Goal: Information Seeking & Learning: Learn about a topic

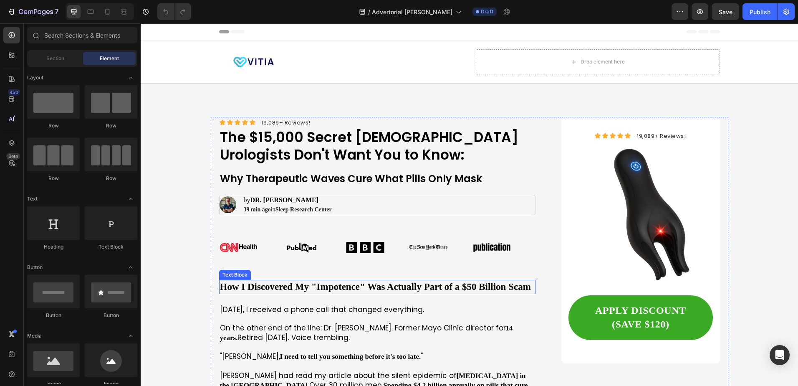
click at [255, 290] on p "How I Discovered My "Impotence" Was Actually Part of a $50 Billion Scam" at bounding box center [377, 287] width 315 height 13
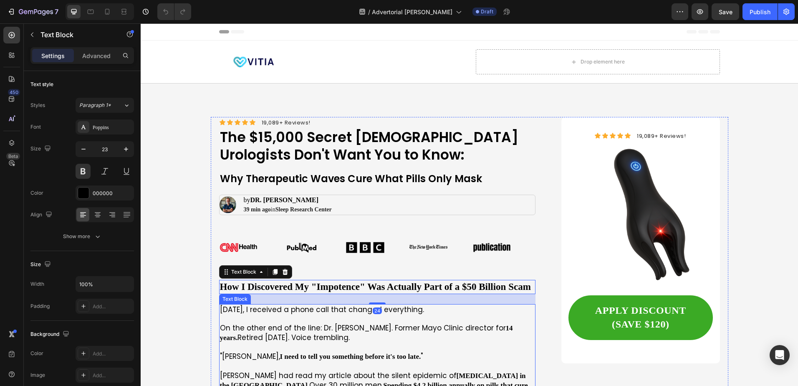
scroll to position [83, 0]
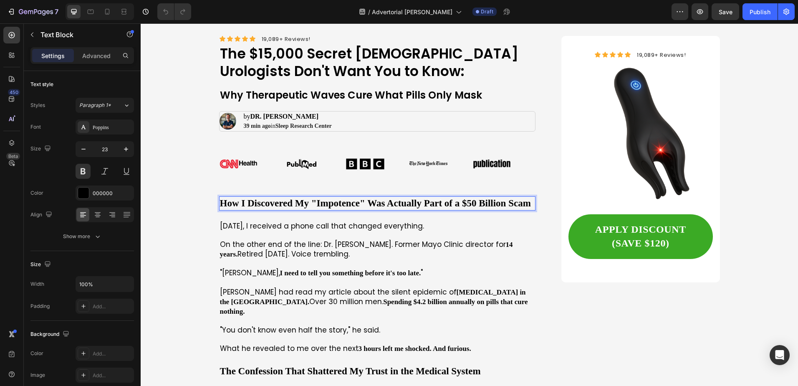
click at [281, 202] on p "How I Discovered My "Impotence" Was Actually Part of a $50 Billion Scam" at bounding box center [377, 203] width 315 height 13
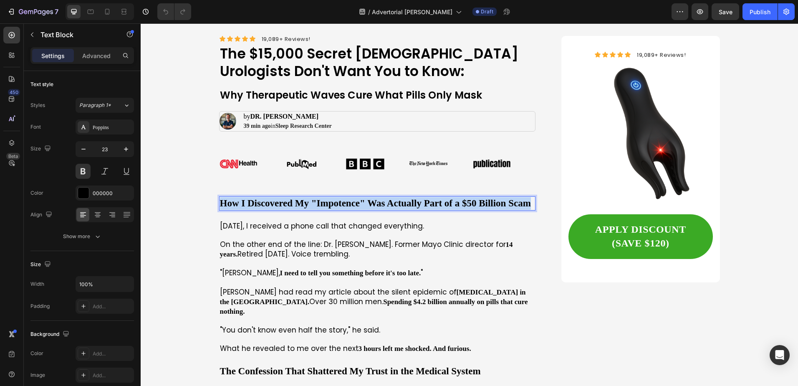
click at [281, 202] on p "How I Discovered My "Impotence" Was Actually Part of a $50 Billion Scam" at bounding box center [377, 203] width 315 height 13
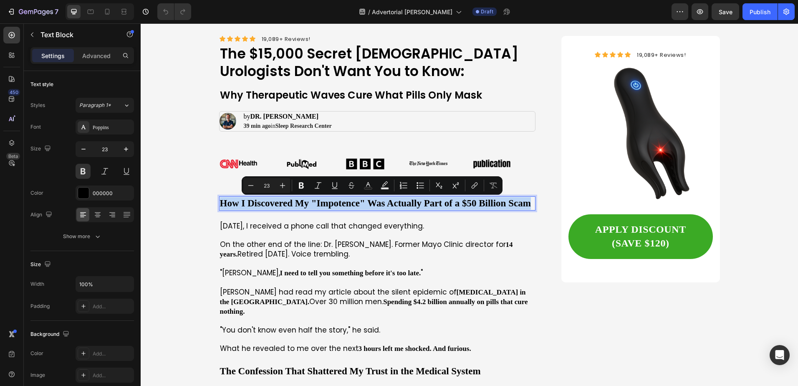
scroll to position [0, 0]
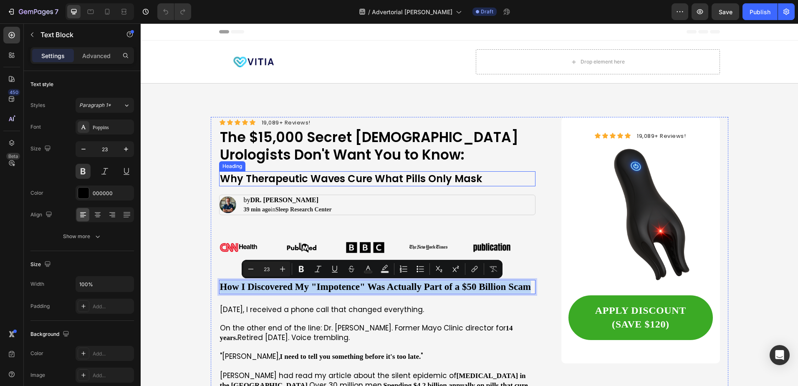
click at [278, 179] on h1 "Why Therapeutic Waves Cure What Pills Only Mask" at bounding box center [377, 178] width 317 height 15
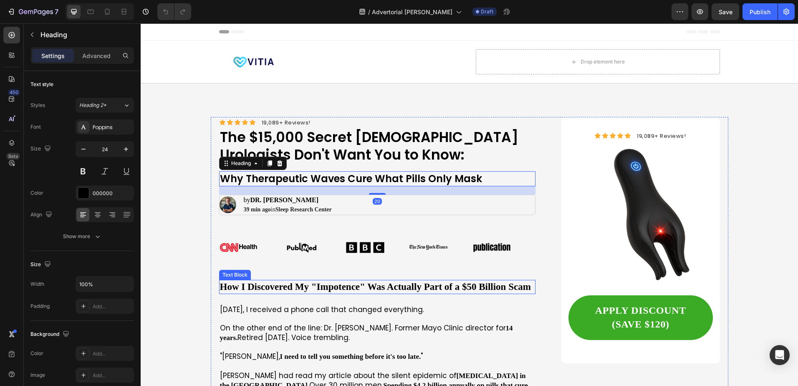
click at [295, 290] on p "How I Discovered My "Impotence" Was Actually Part of a $50 Billion Scam" at bounding box center [377, 287] width 315 height 13
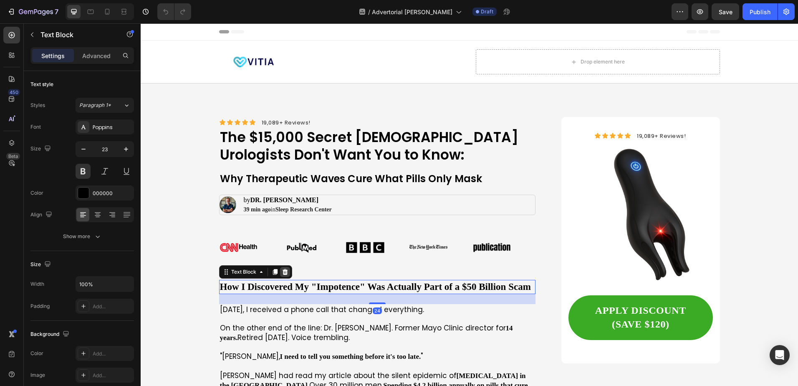
click at [285, 270] on icon at bounding box center [285, 271] width 7 height 7
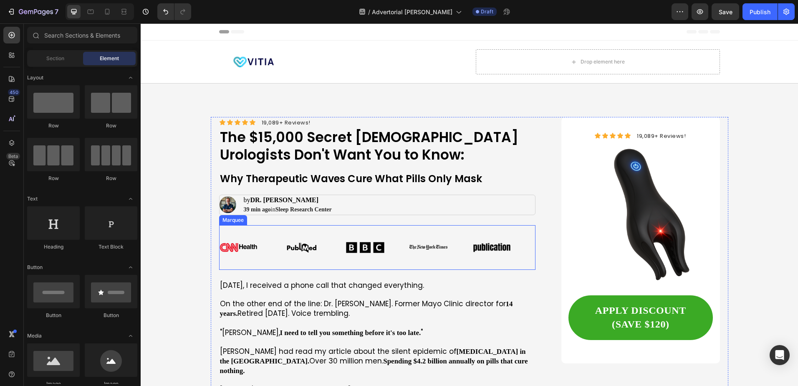
click at [273, 175] on h1 "Why Therapeutic Waves Cure What Pills Only Mask" at bounding box center [377, 178] width 317 height 15
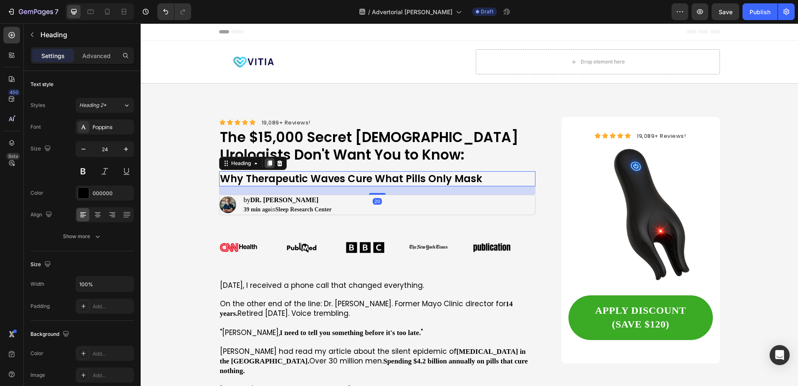
click at [266, 165] on icon at bounding box center [269, 163] width 7 height 7
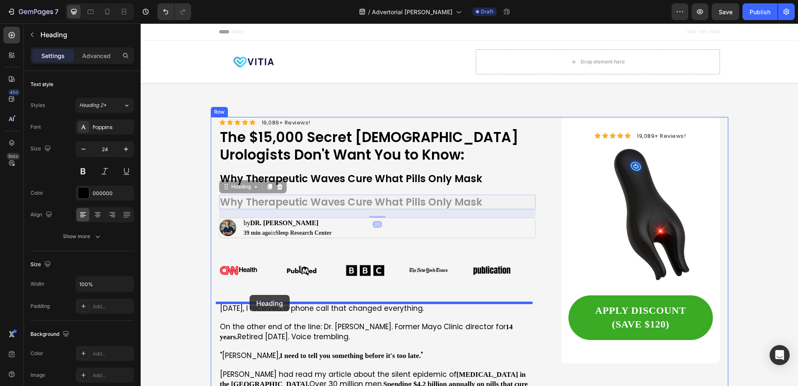
drag, startPoint x: 221, startPoint y: 190, endPoint x: 250, endPoint y: 296, distance: 110.7
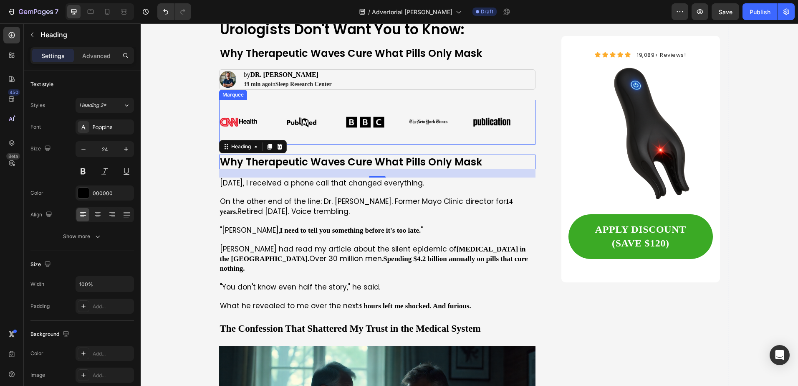
scroll to position [167, 0]
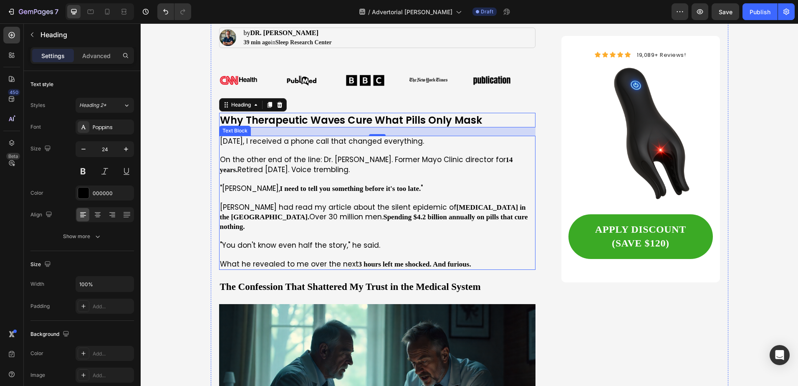
click at [357, 231] on p at bounding box center [377, 235] width 315 height 9
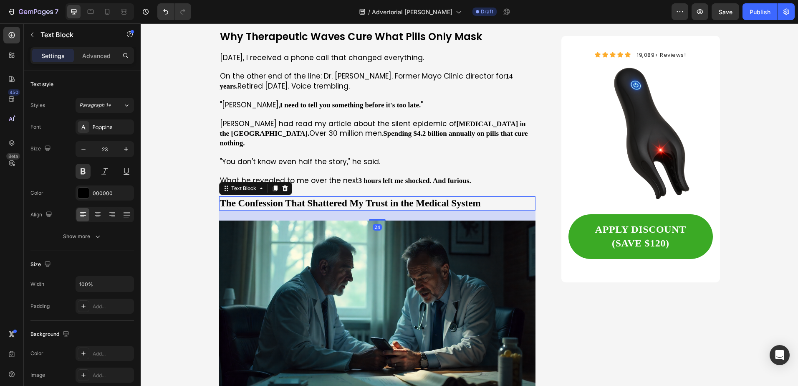
click at [304, 197] on p "The Confession That Shattered My Trust in the Medical System" at bounding box center [377, 203] width 315 height 13
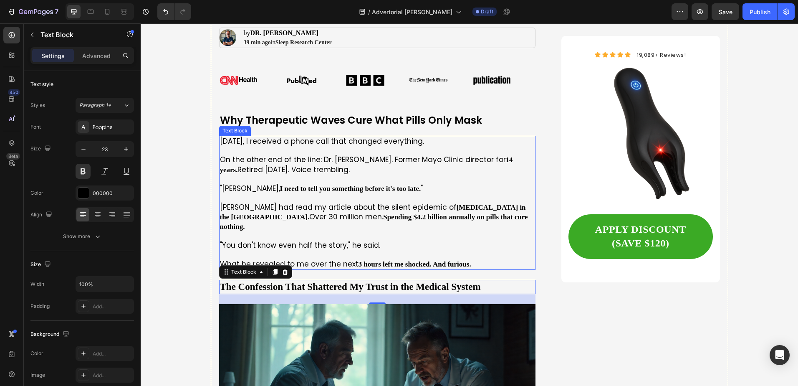
scroll to position [0, 0]
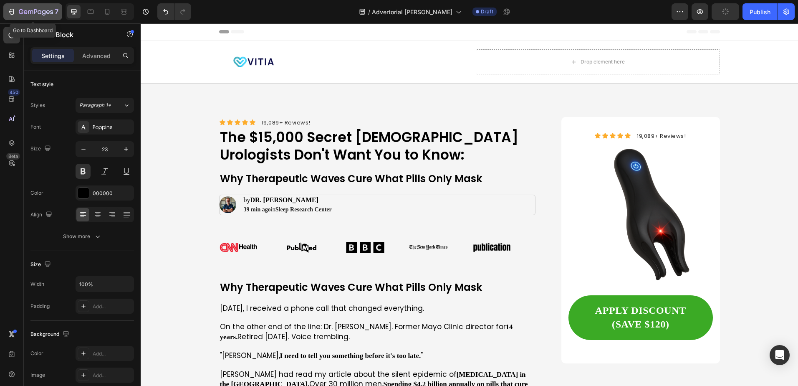
click at [12, 8] on icon "button" at bounding box center [11, 12] width 8 height 8
